Goal: Task Accomplishment & Management: Use online tool/utility

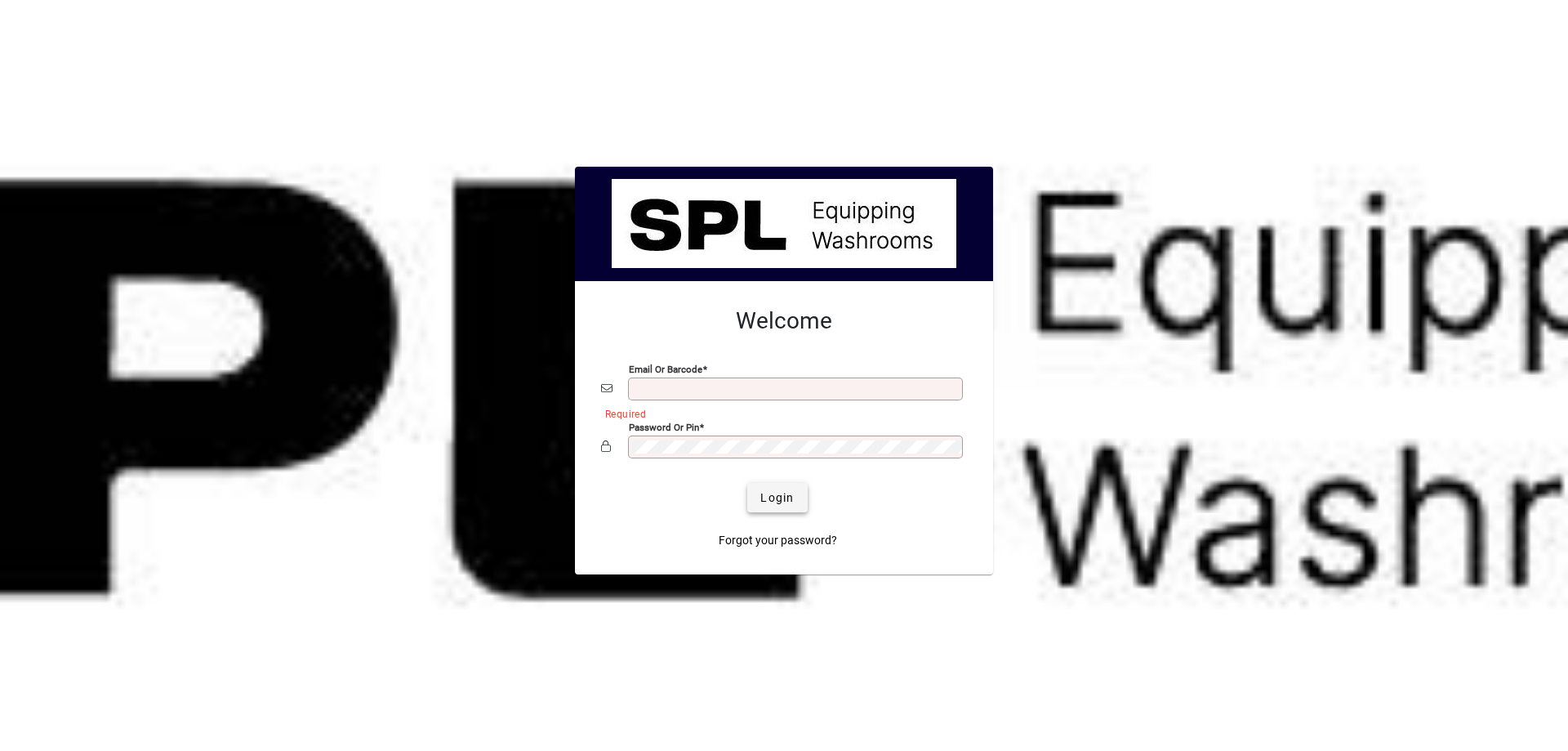
type input "**********"
click at [781, 493] on span "Login" at bounding box center [777, 498] width 33 height 18
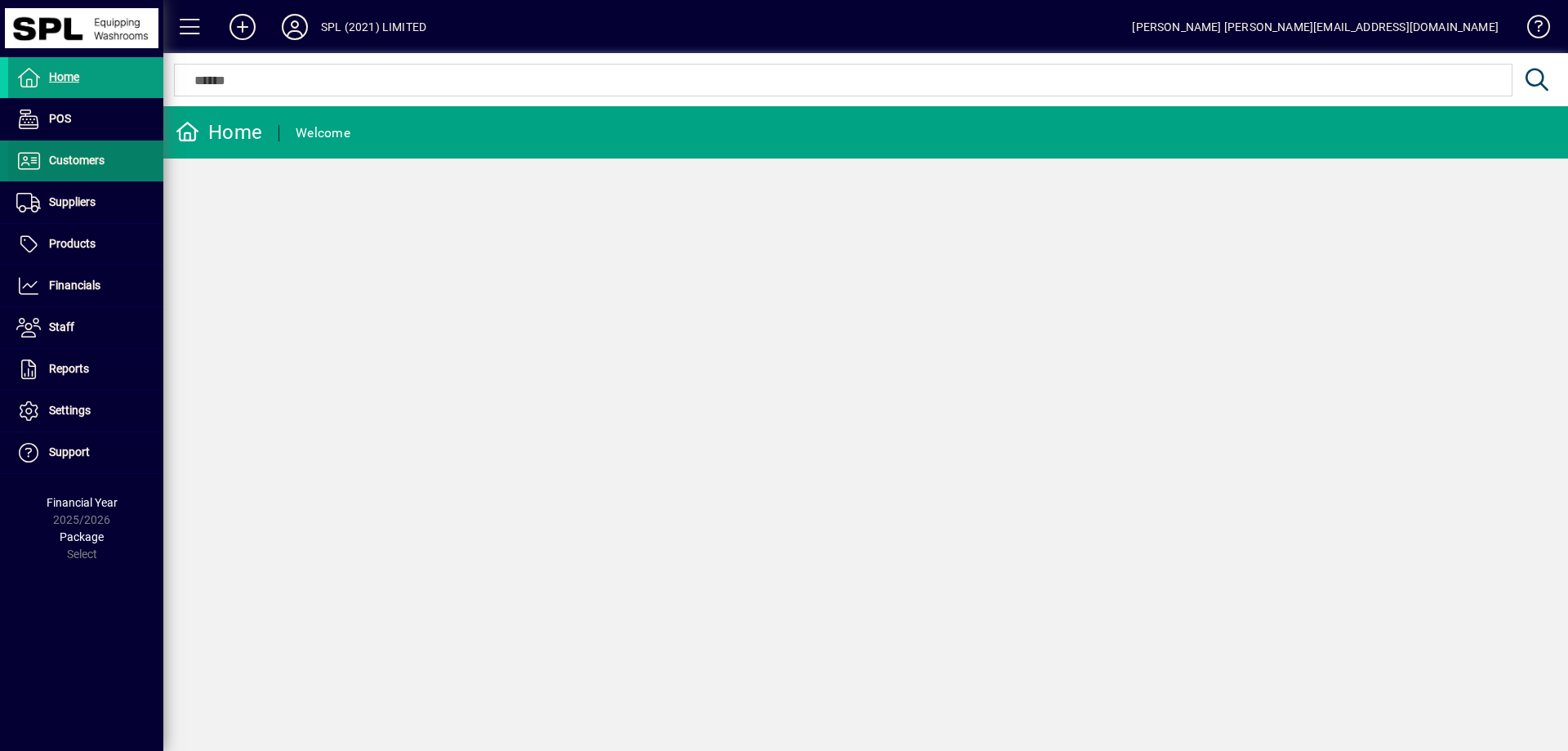
click at [71, 159] on span "Customers" at bounding box center [77, 160] width 56 height 13
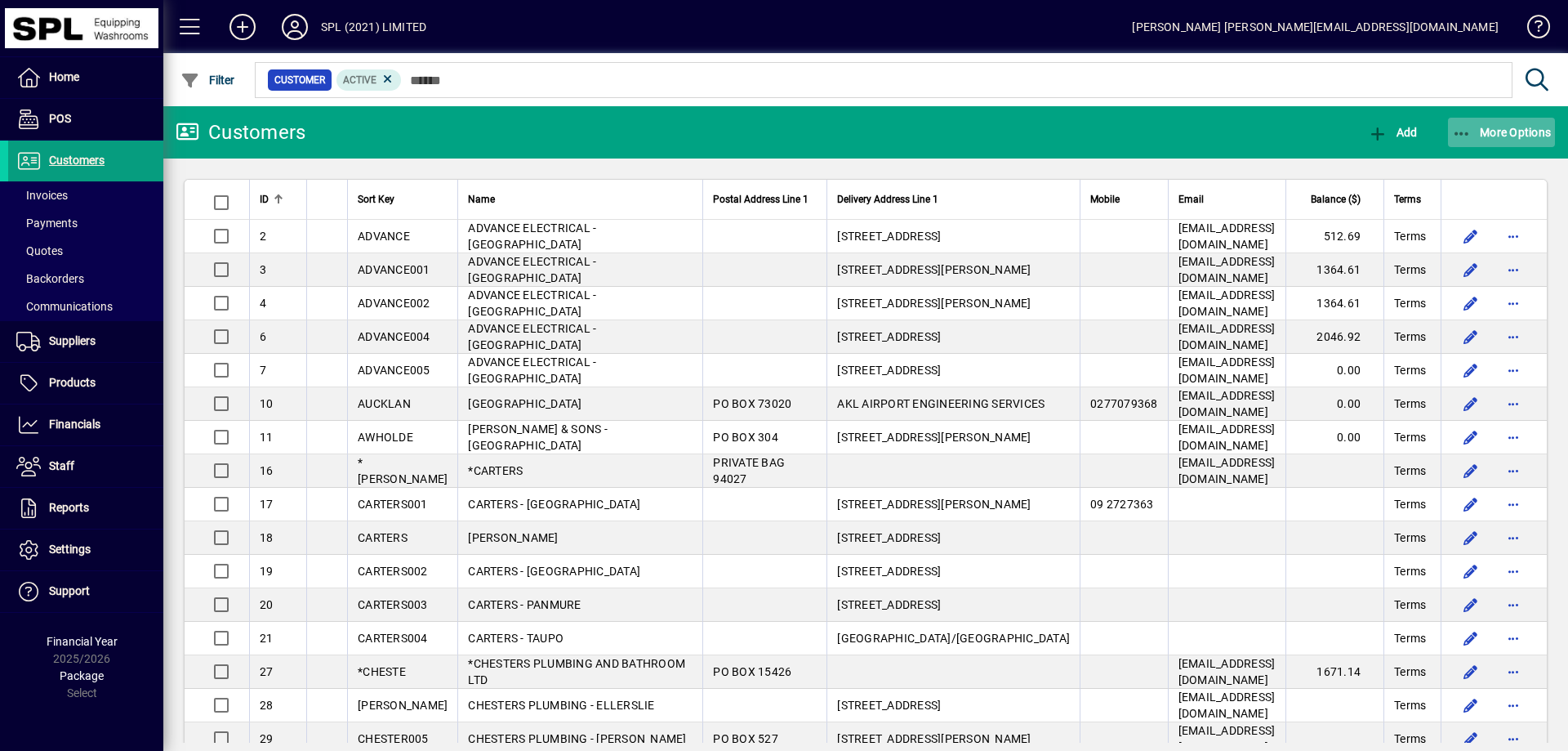
click at [1465, 138] on icon "button" at bounding box center [1462, 134] width 20 height 17
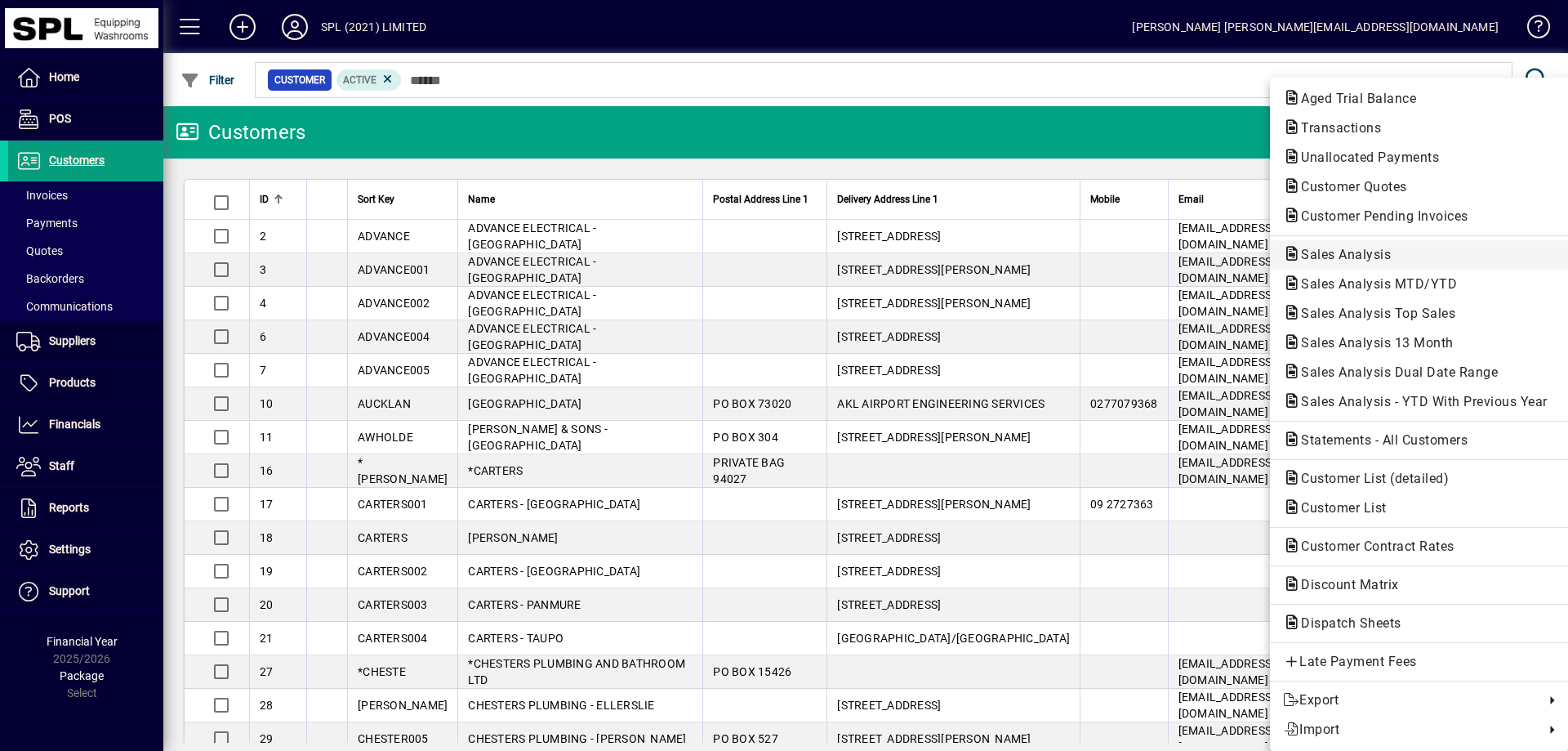
click at [1375, 247] on span "Sales Analysis" at bounding box center [1340, 255] width 116 height 16
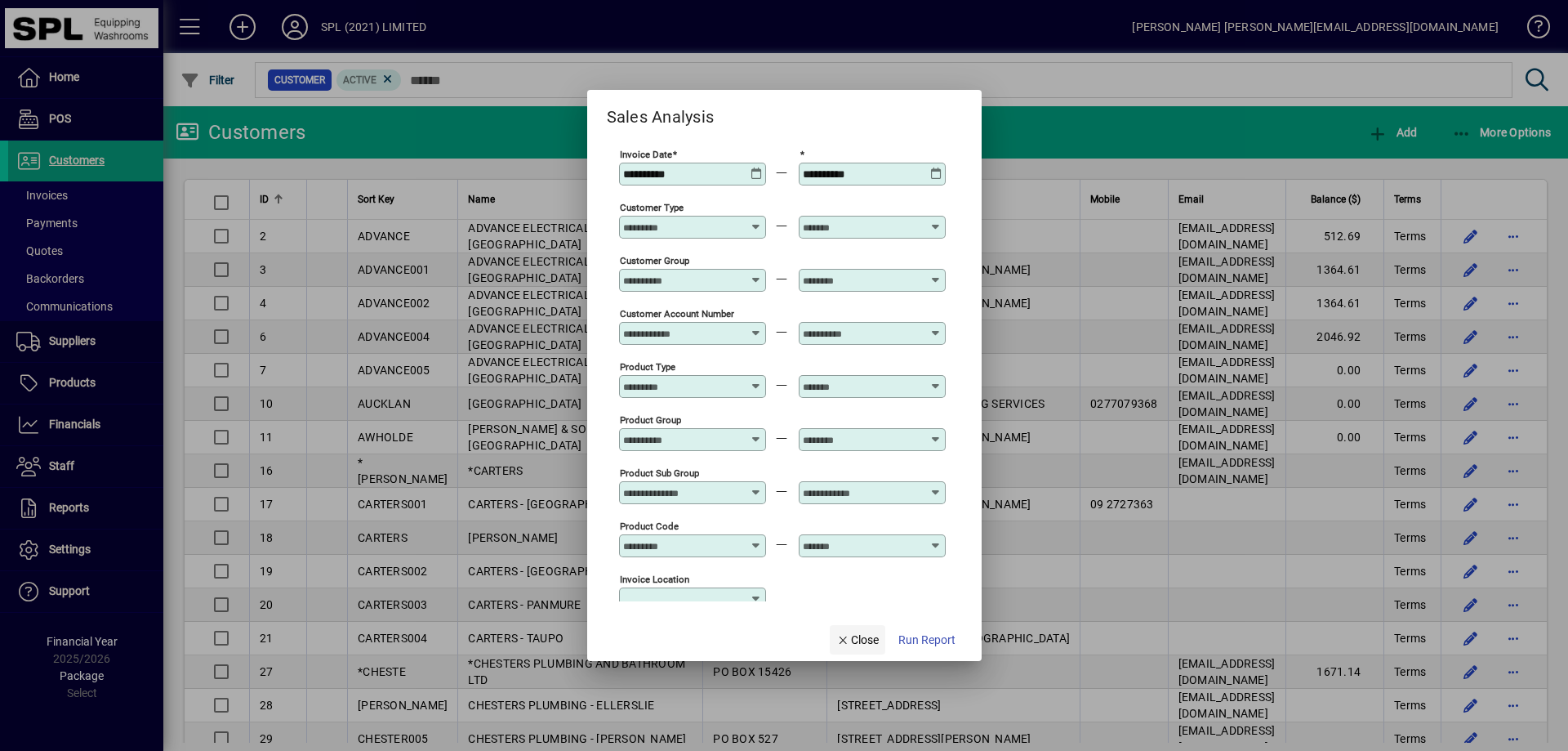
click at [859, 647] on span "Close" at bounding box center [857, 640] width 43 height 18
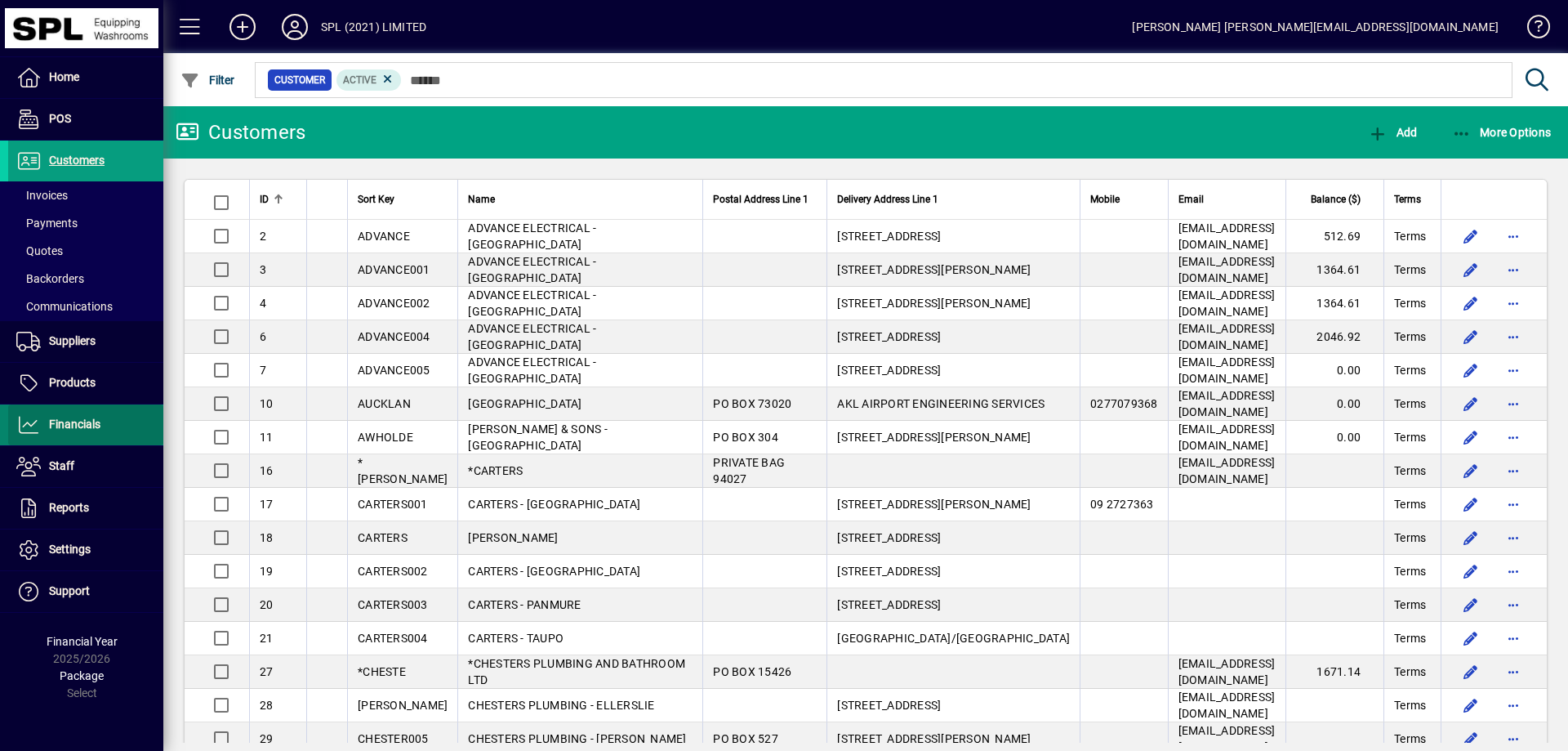
click at [113, 418] on span at bounding box center [86, 425] width 155 height 39
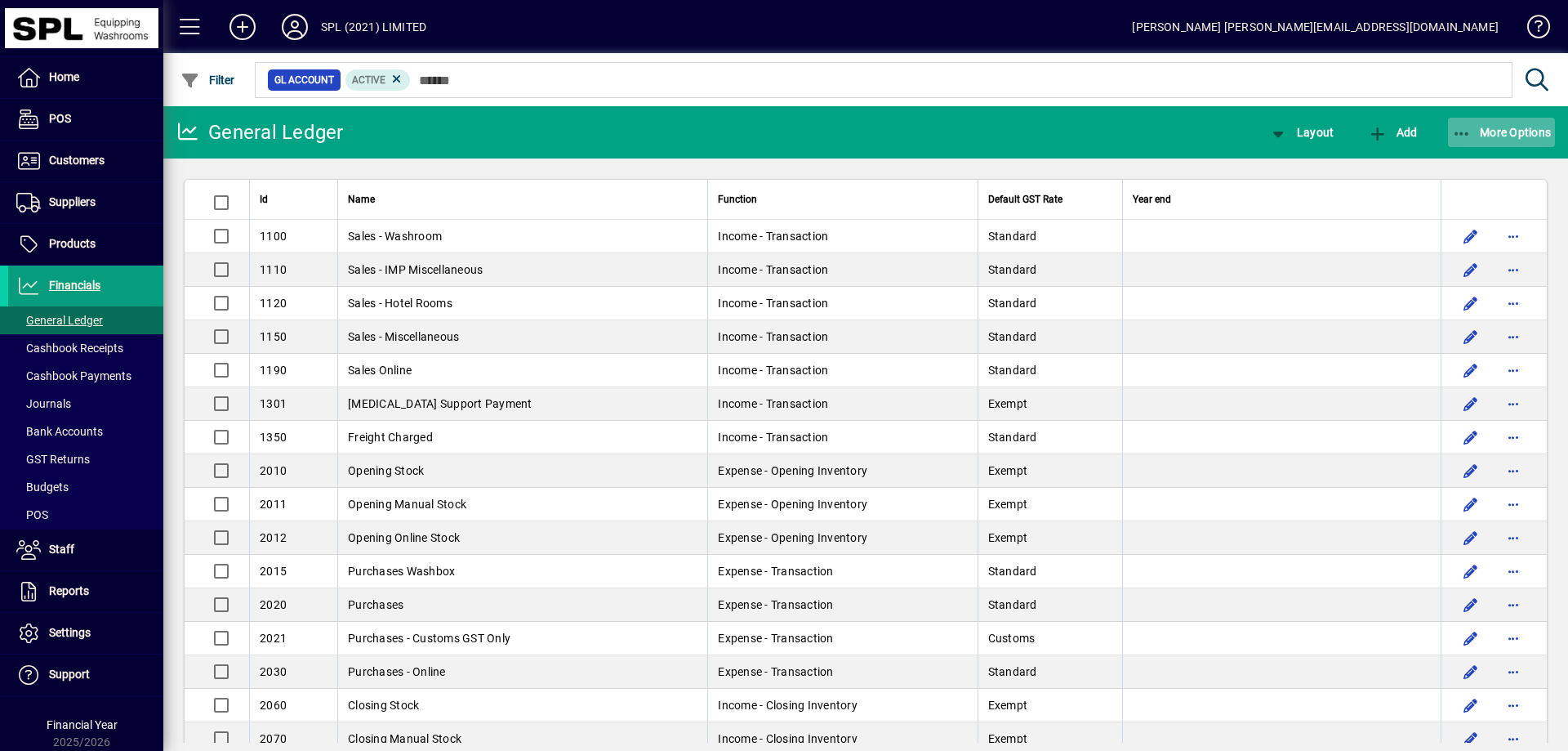
click at [1458, 132] on icon "button" at bounding box center [1462, 134] width 20 height 17
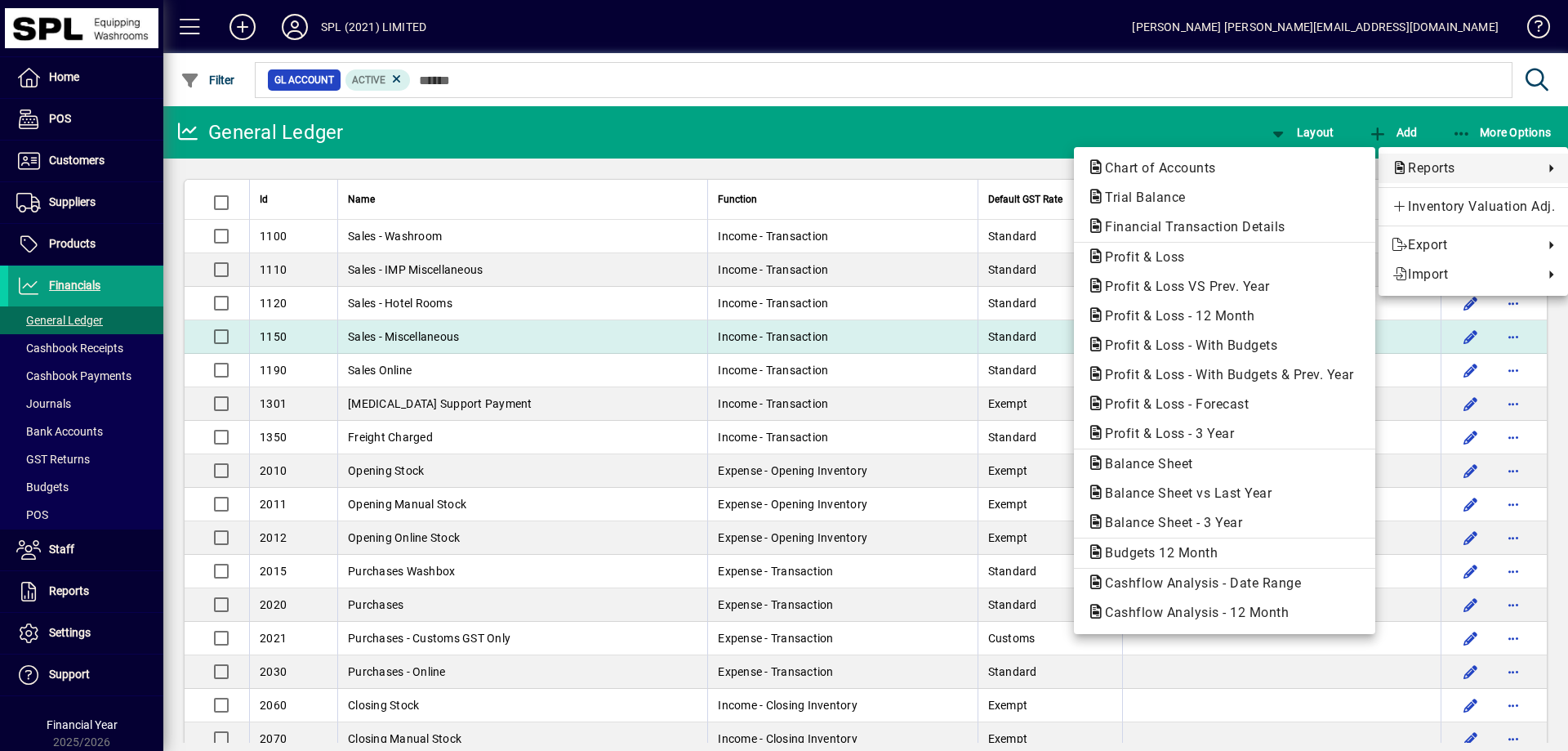
click at [1250, 320] on span "Profit & Loss - 12 Month" at bounding box center [1174, 315] width 176 height 16
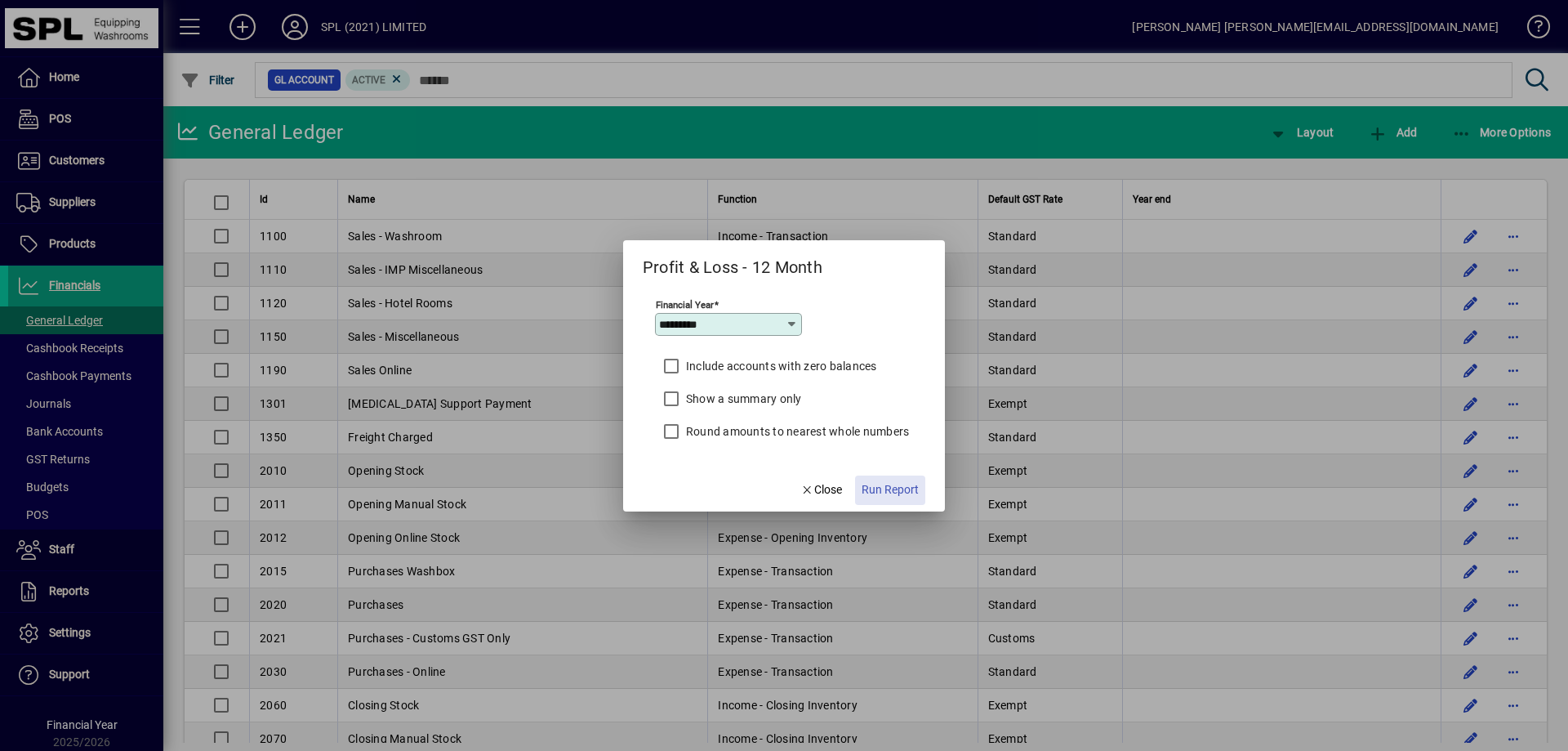
click at [873, 486] on span "Run Report" at bounding box center [890, 490] width 58 height 18
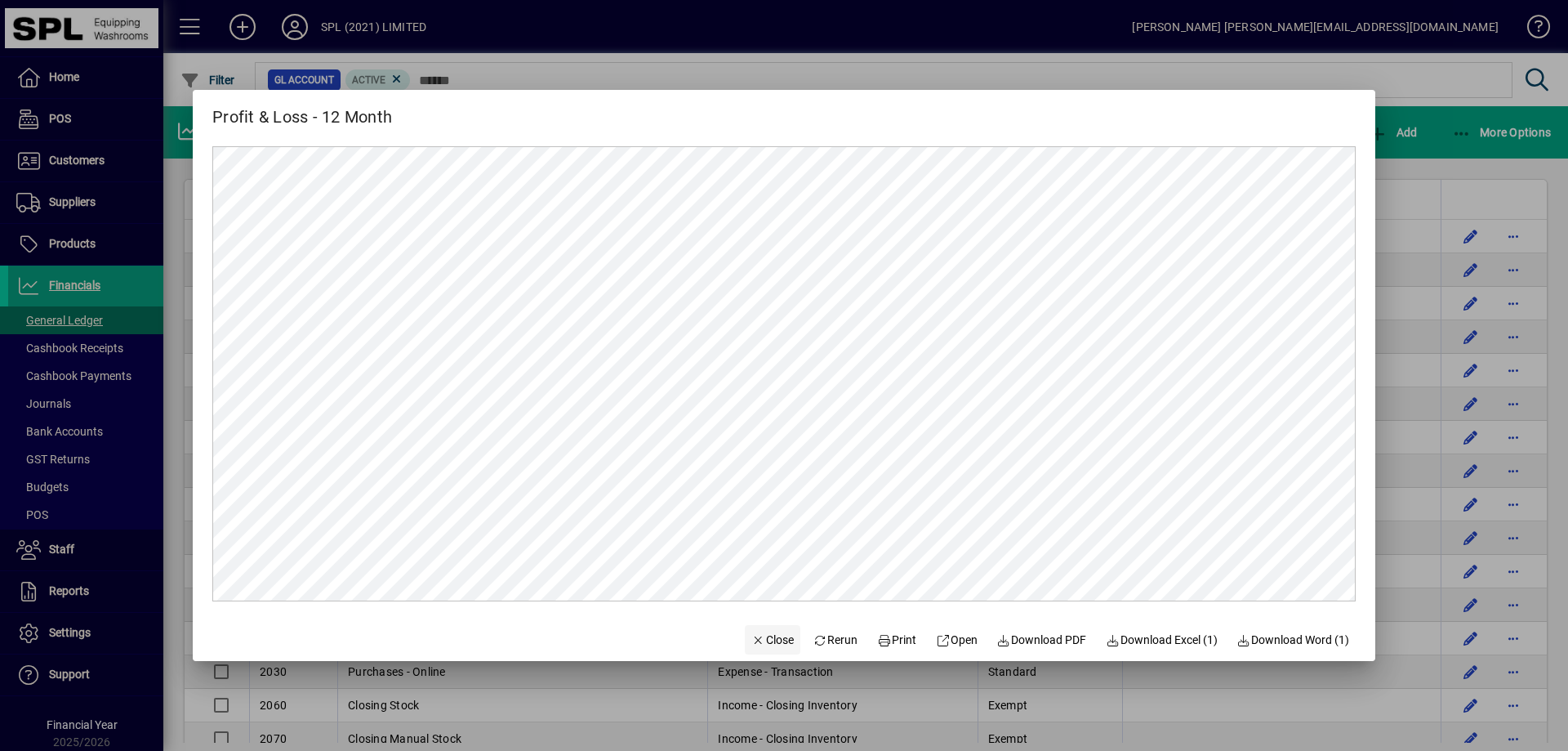
drag, startPoint x: 754, startPoint y: 631, endPoint x: 775, endPoint y: 623, distance: 22.5
click at [754, 632] on span "Close" at bounding box center [772, 640] width 43 height 18
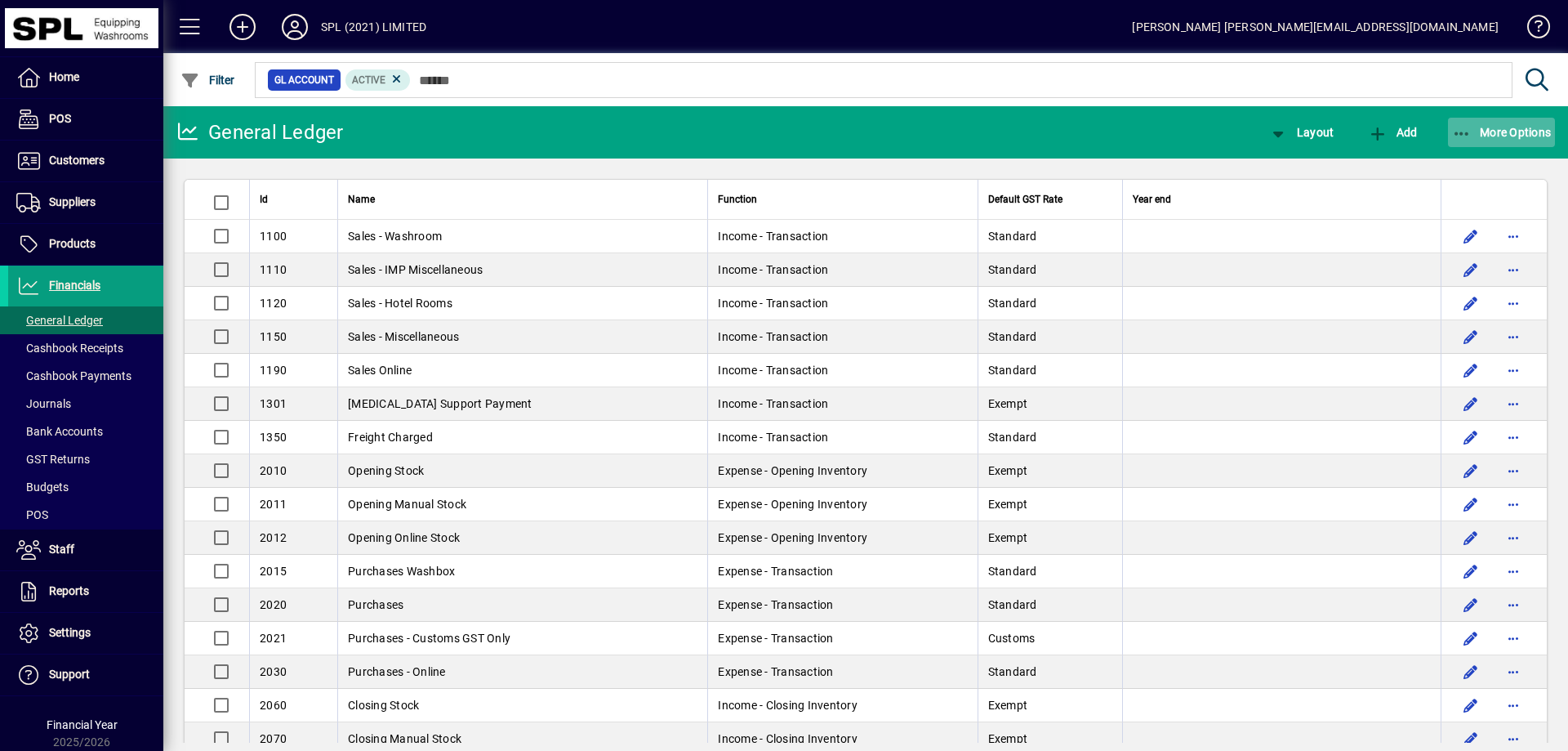
click at [1459, 126] on icon "button" at bounding box center [1462, 134] width 20 height 17
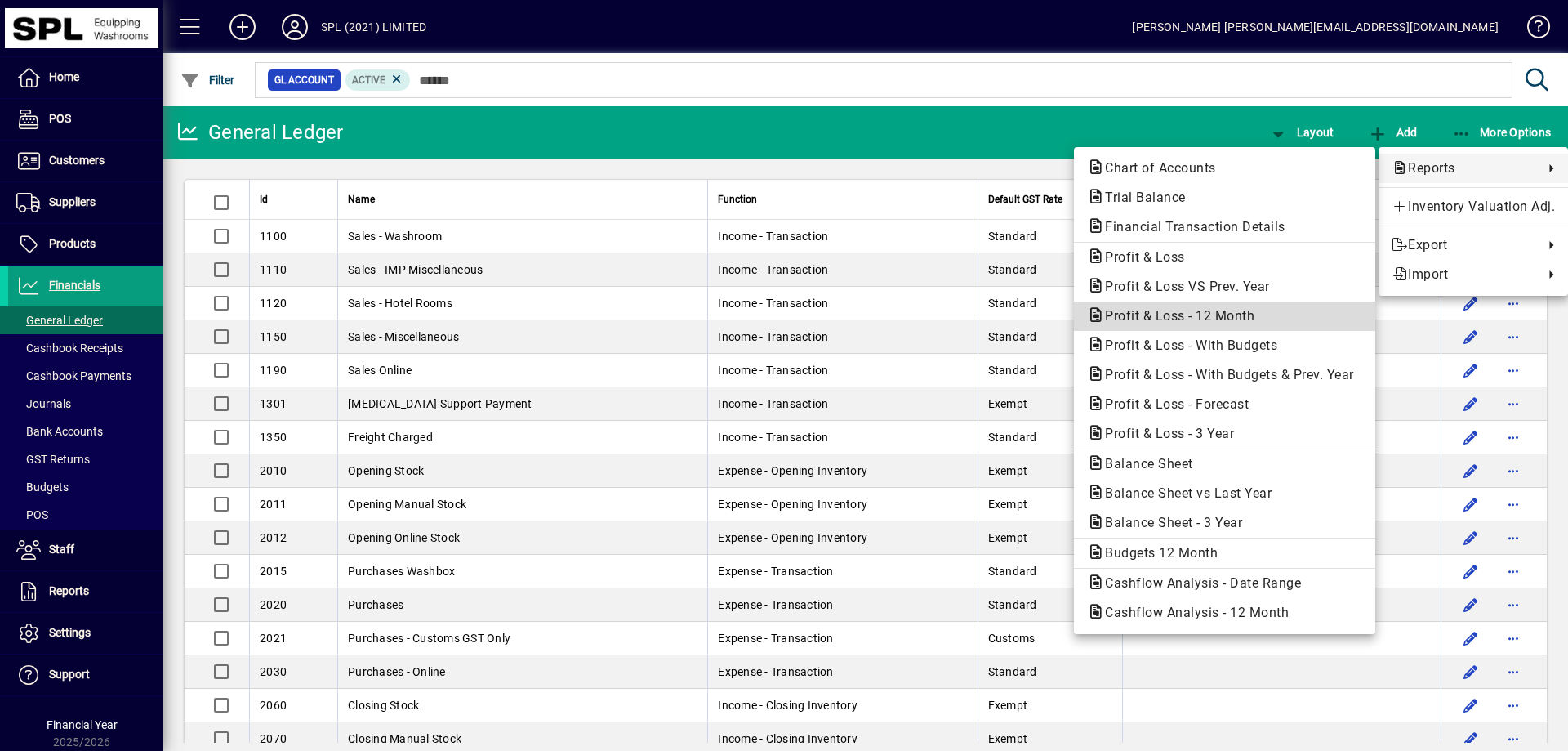
click at [1254, 319] on span "Profit & Loss - 12 Month" at bounding box center [1174, 315] width 176 height 16
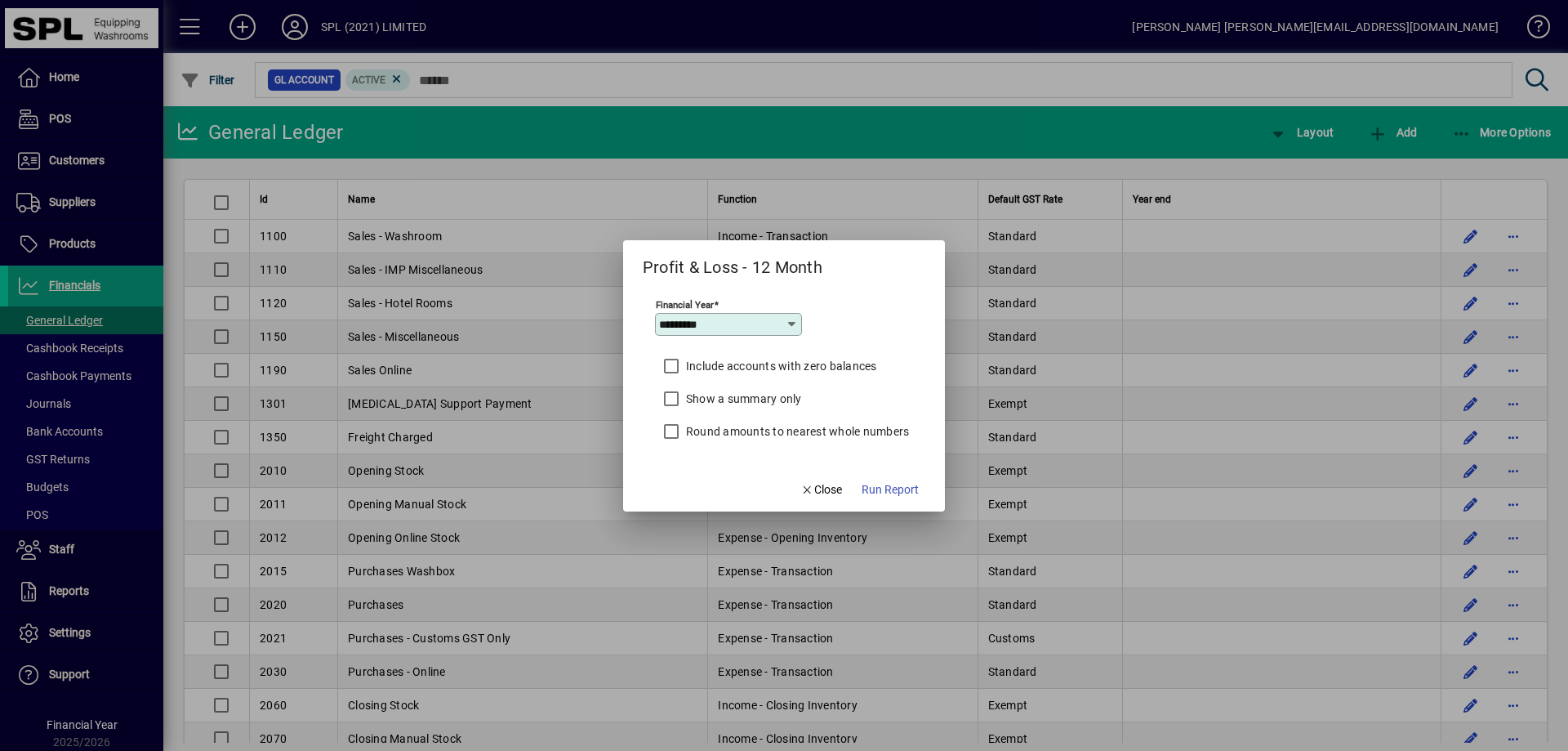
click at [792, 325] on icon at bounding box center [792, 325] width 13 height 13
click at [714, 452] on div "2024/2025" at bounding box center [698, 451] width 60 height 18
type input "*********"
click at [887, 494] on span "Run Report" at bounding box center [890, 490] width 58 height 18
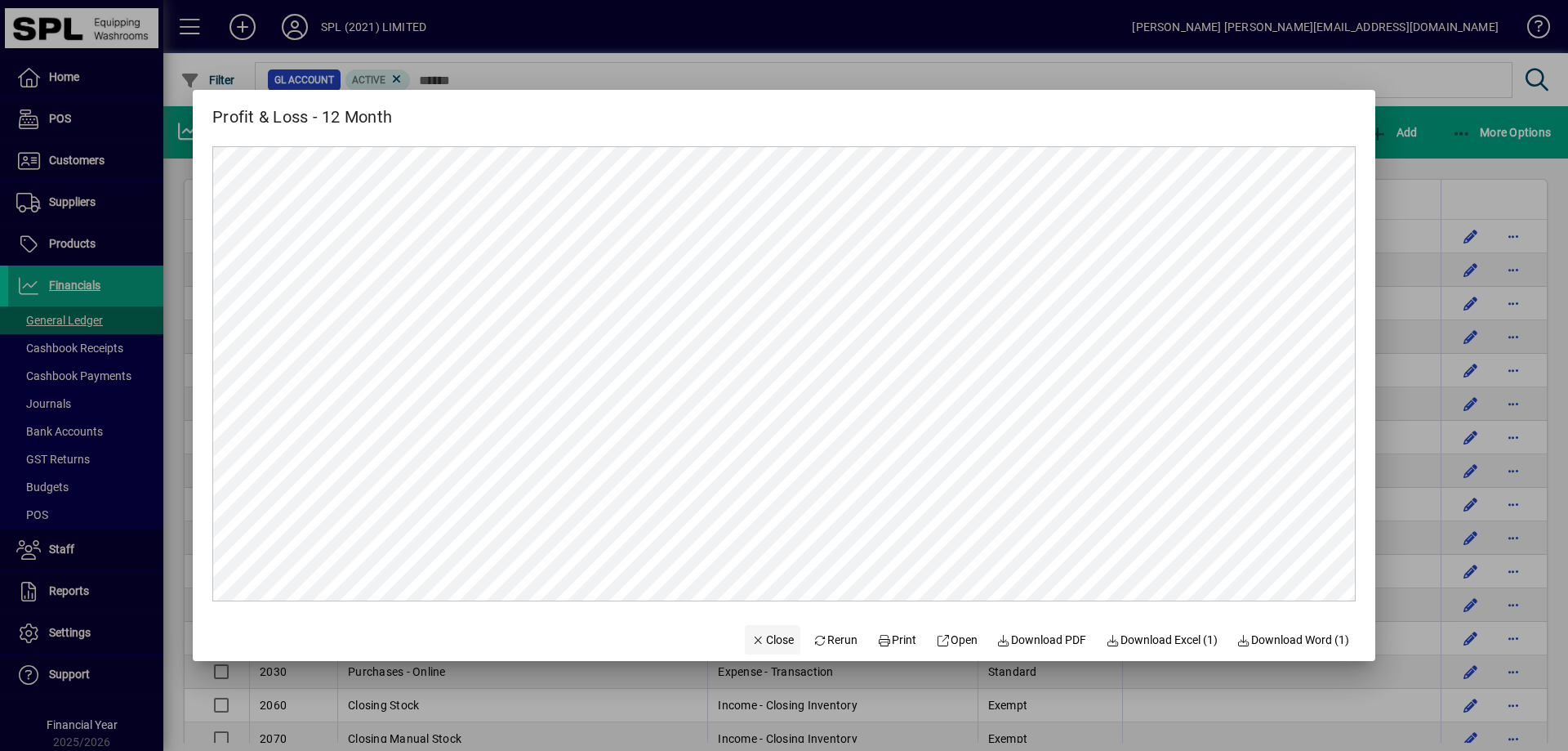
click at [759, 638] on span "Close" at bounding box center [772, 640] width 43 height 18
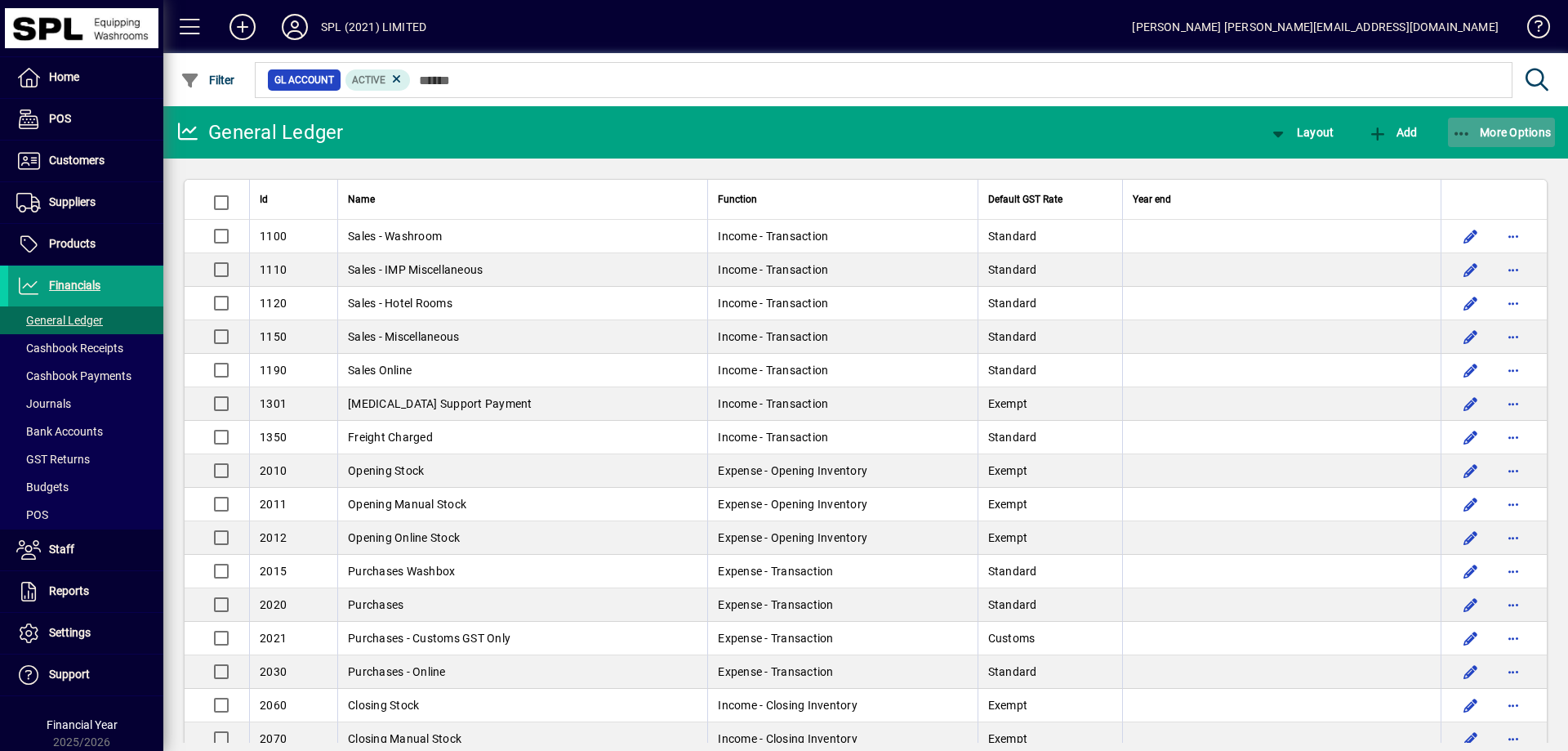
click at [1459, 138] on icon "button" at bounding box center [1462, 134] width 20 height 17
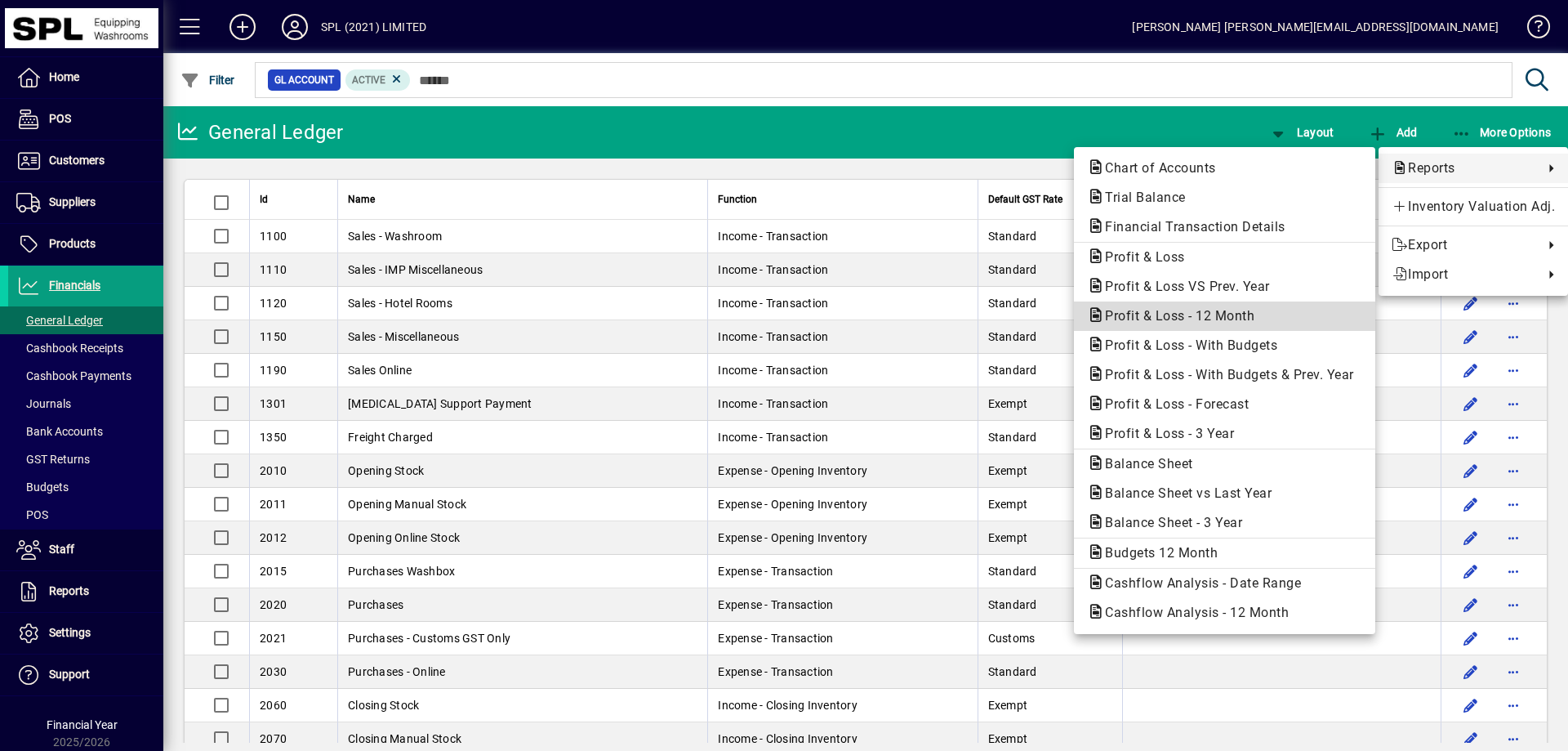
click at [1247, 316] on span "Profit & Loss - 12 Month" at bounding box center [1174, 315] width 176 height 16
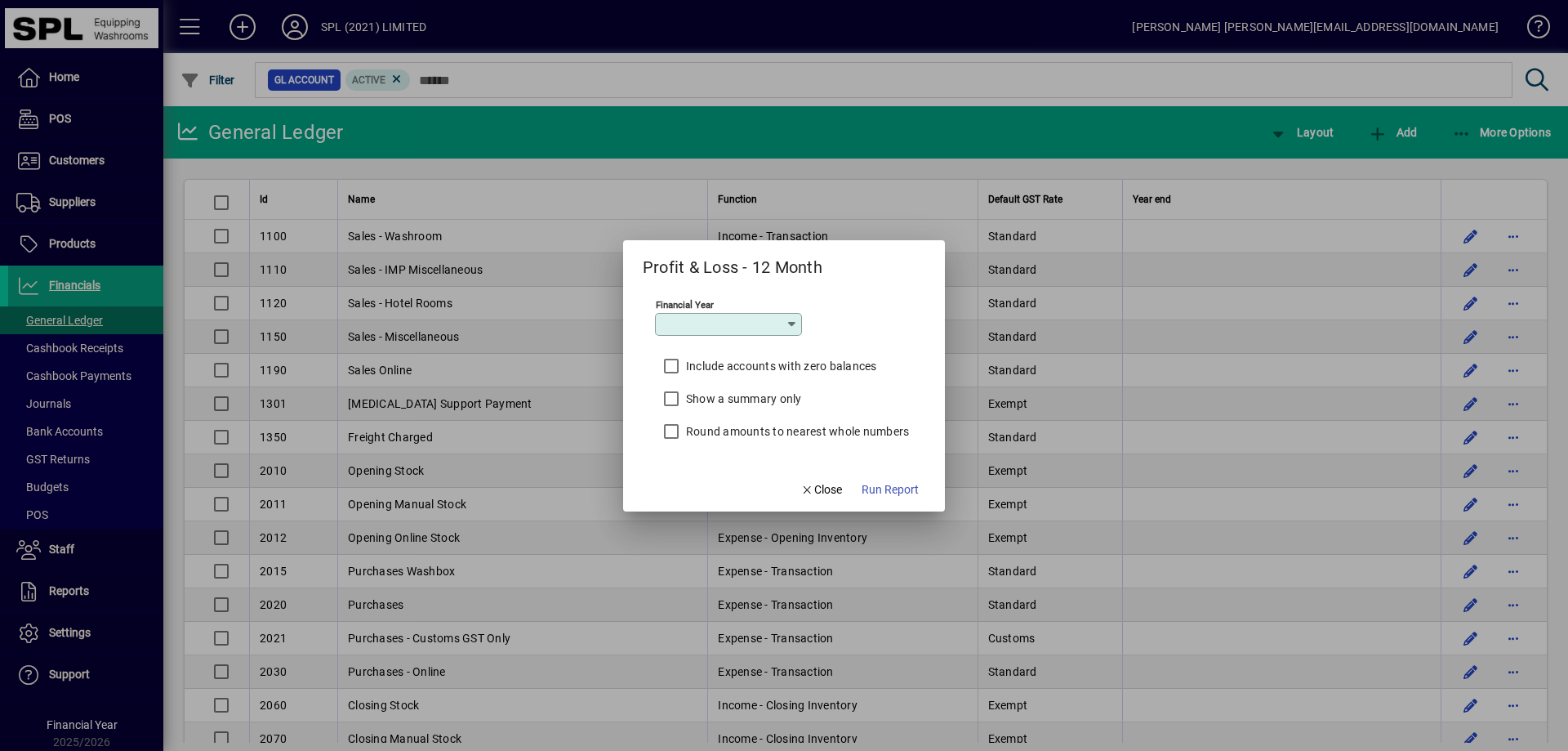
type input "*********"
click at [889, 487] on span "Run Report" at bounding box center [890, 490] width 58 height 18
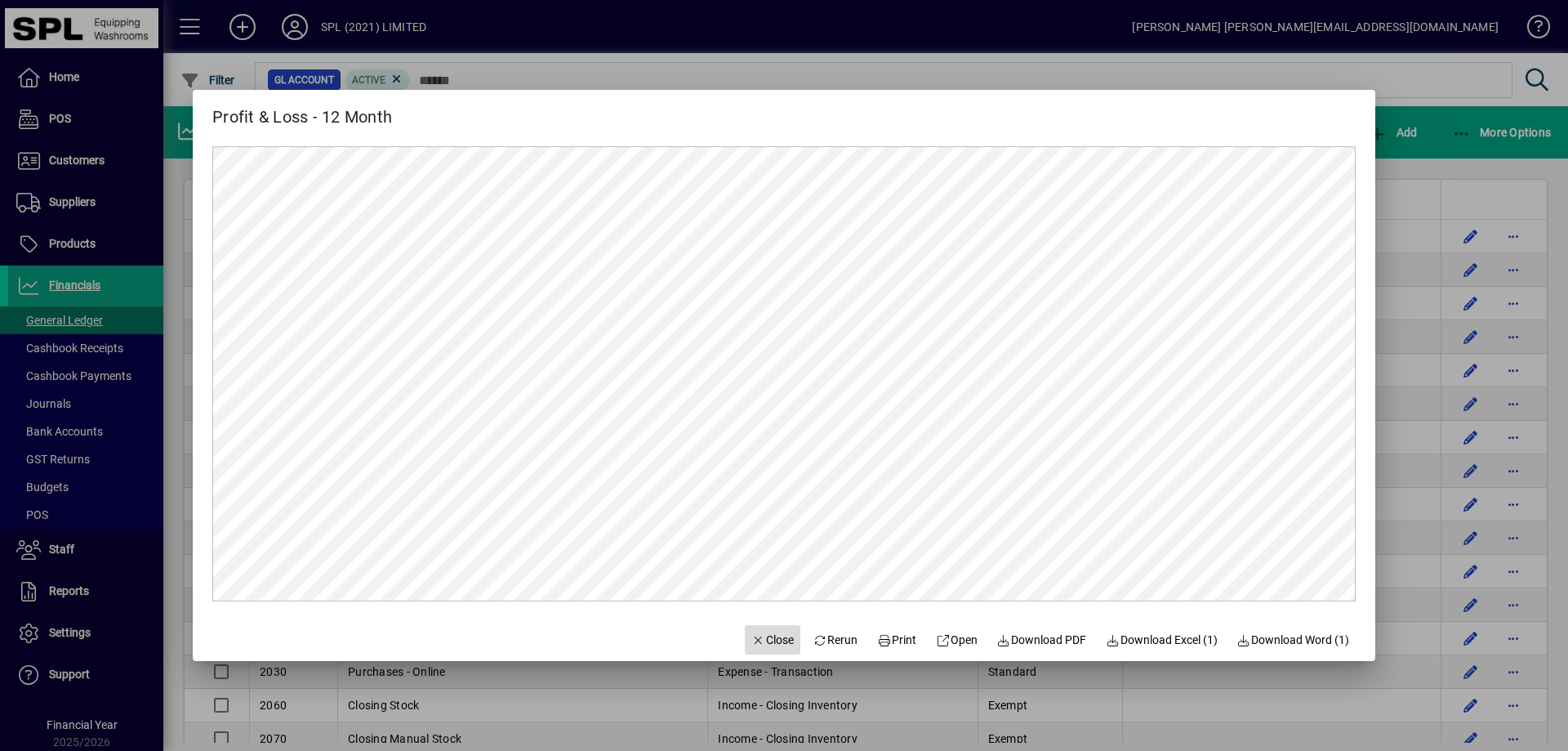
click at [755, 633] on span "Close" at bounding box center [772, 640] width 43 height 18
